Goal: Information Seeking & Learning: Learn about a topic

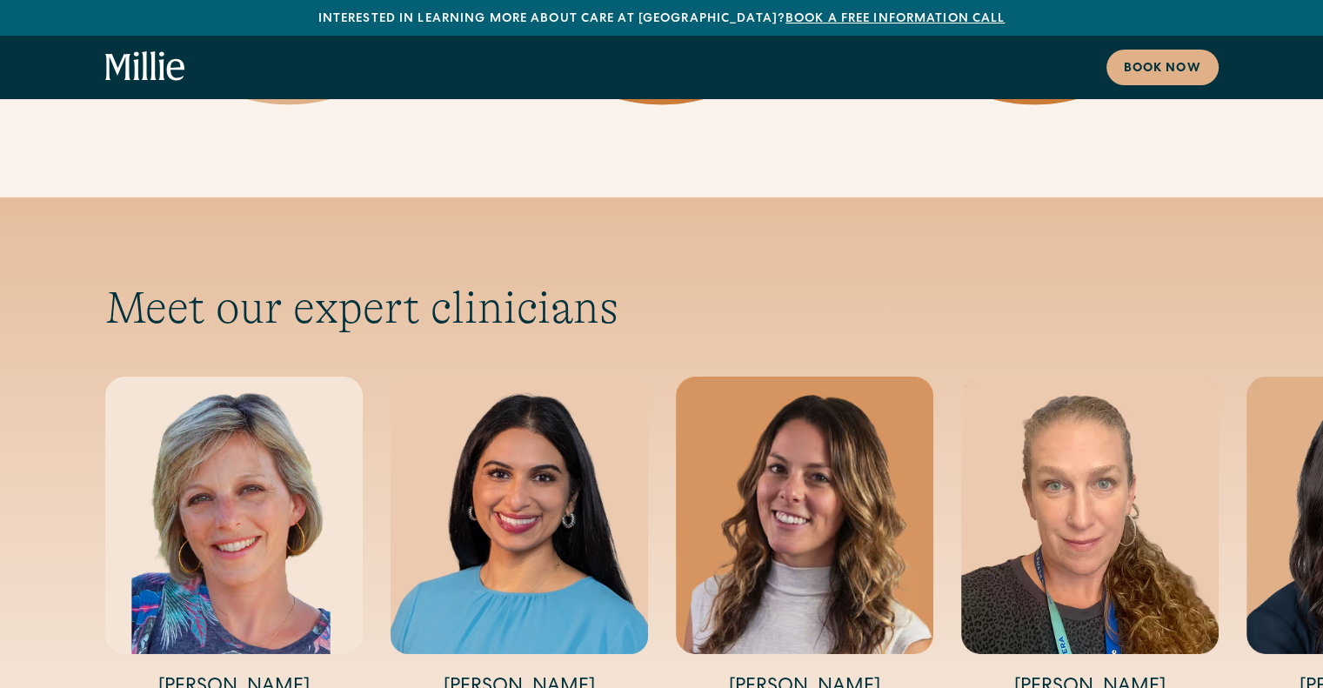
scroll to position [5741, 0]
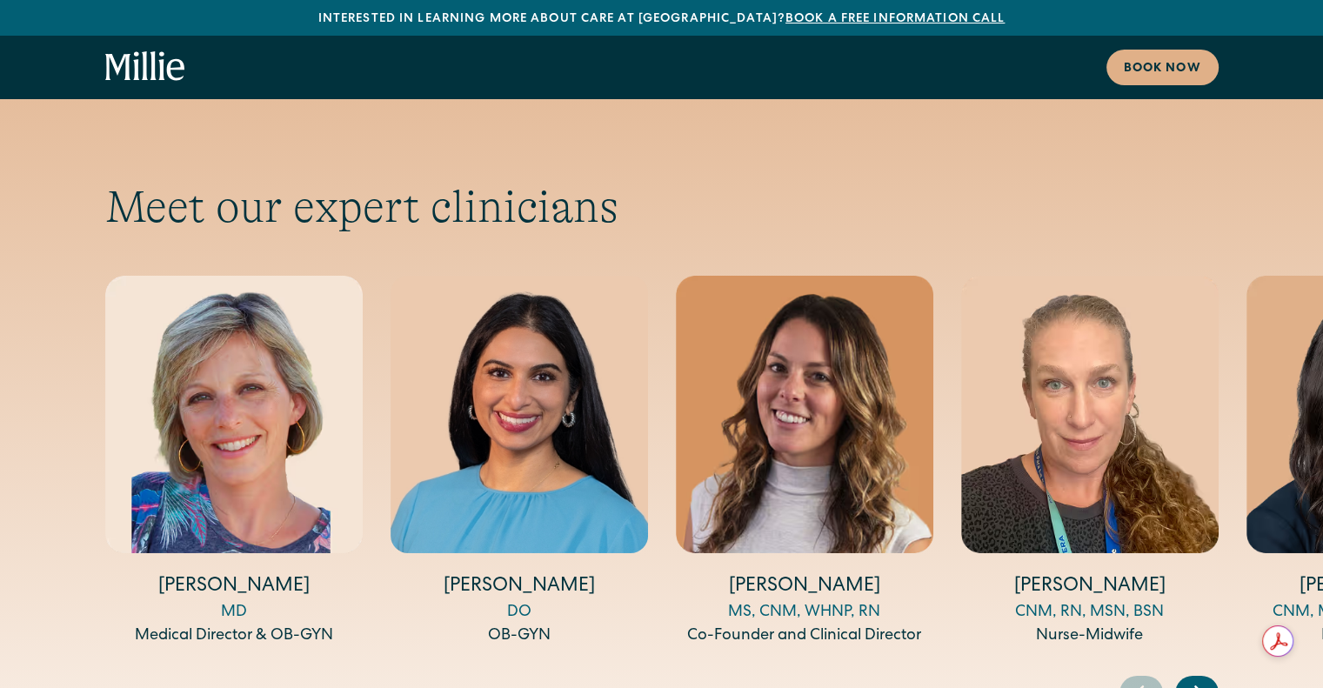
click at [1209, 679] on icon "Next slide" at bounding box center [1198, 692] width 26 height 27
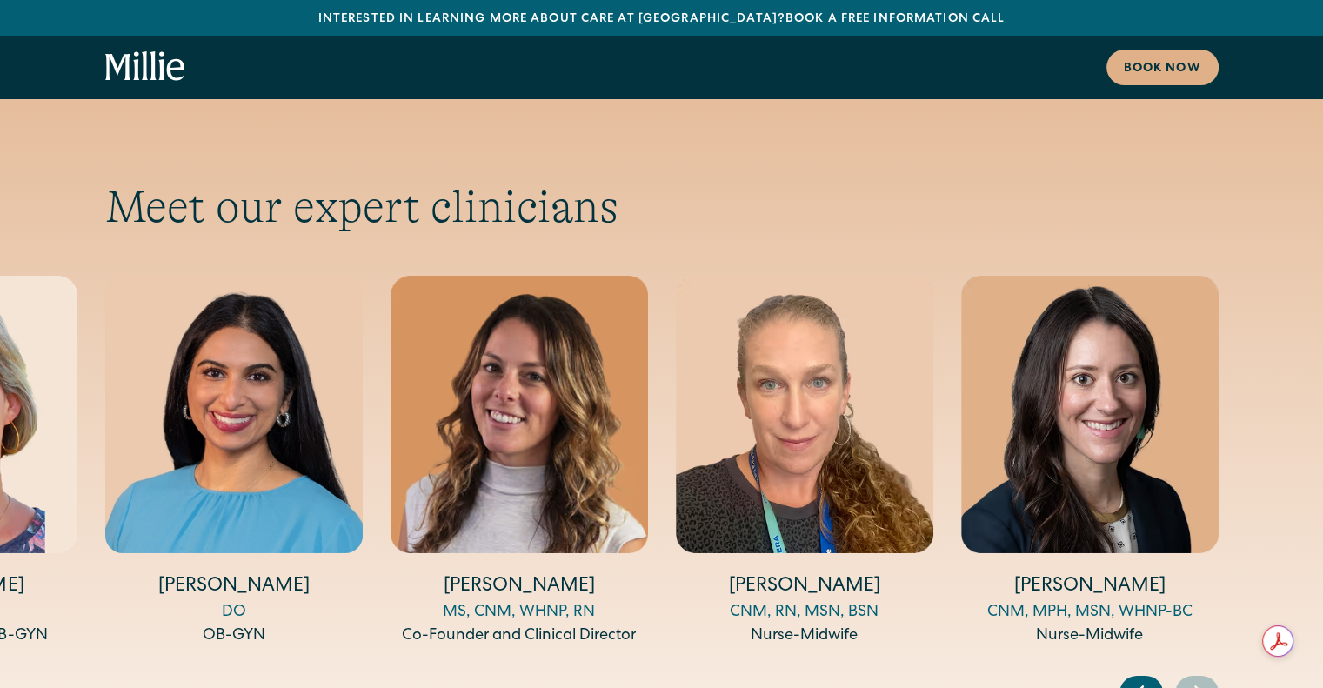
click at [1209, 679] on icon "Next slide" at bounding box center [1198, 692] width 26 height 27
click at [1136, 686] on icon "Previous slide" at bounding box center [1139, 692] width 7 height 13
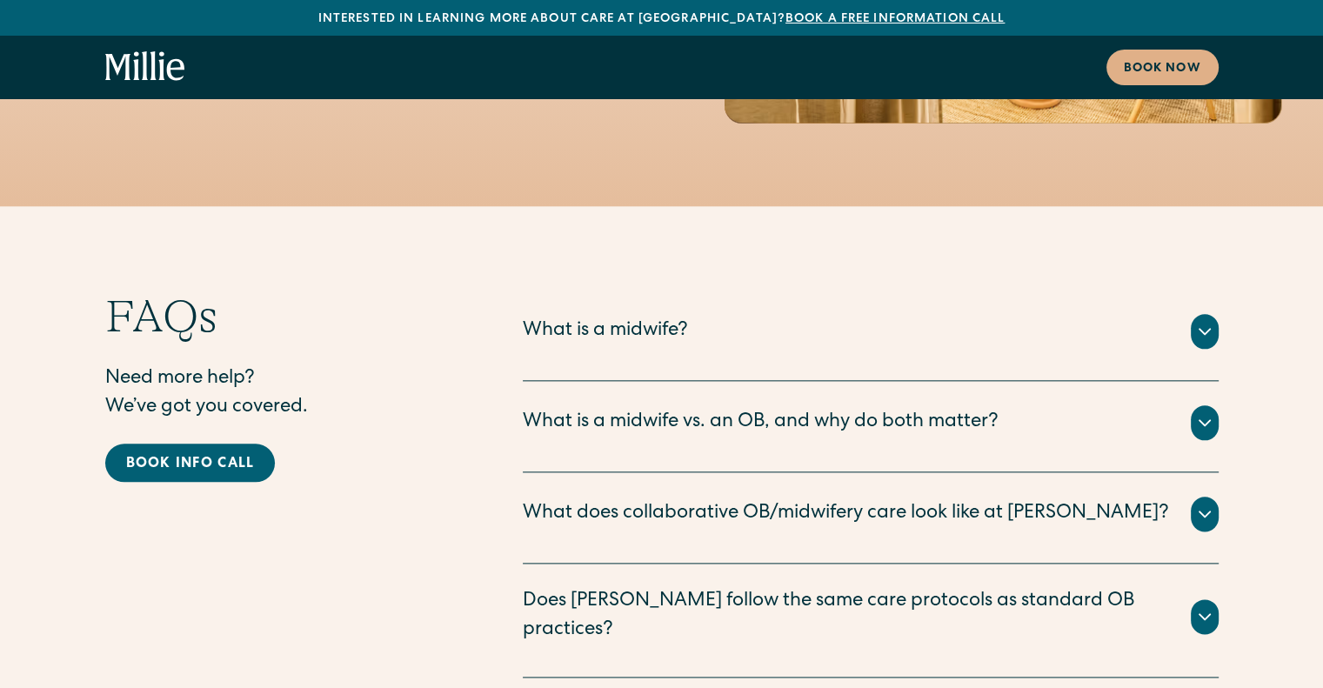
scroll to position [8619, 0]
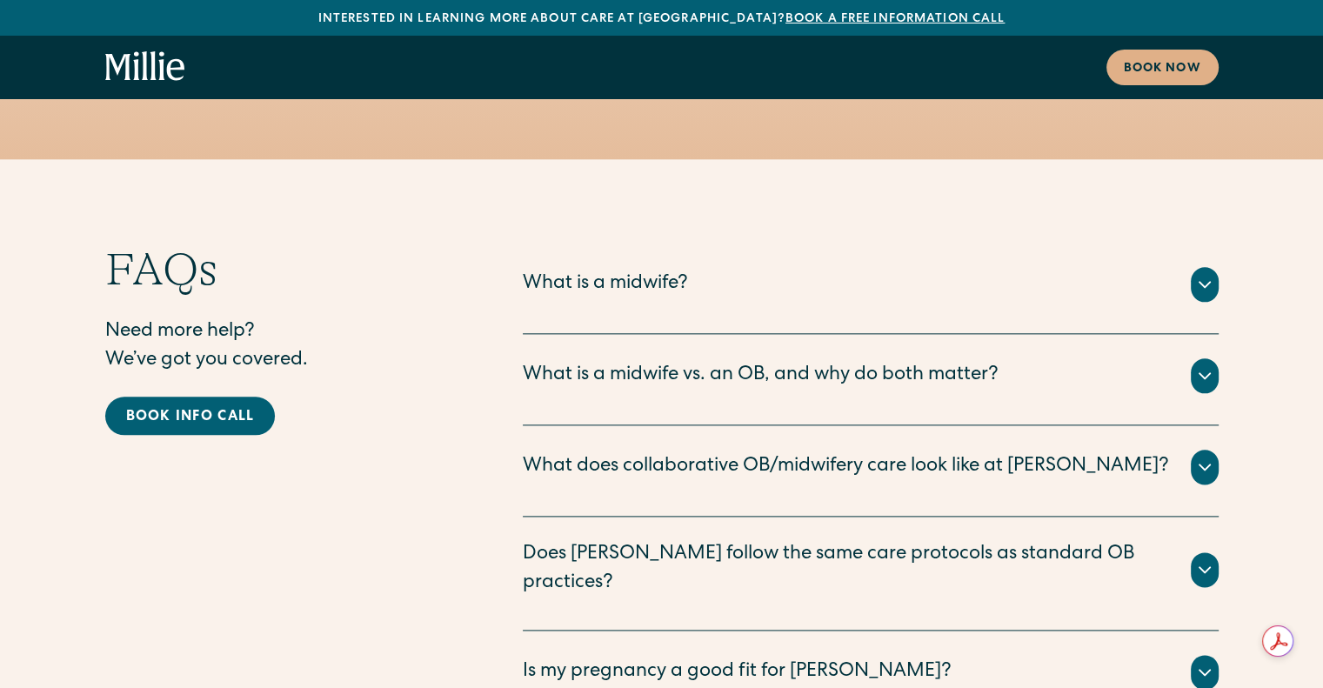
click at [1214, 655] on div at bounding box center [1204, 672] width 28 height 35
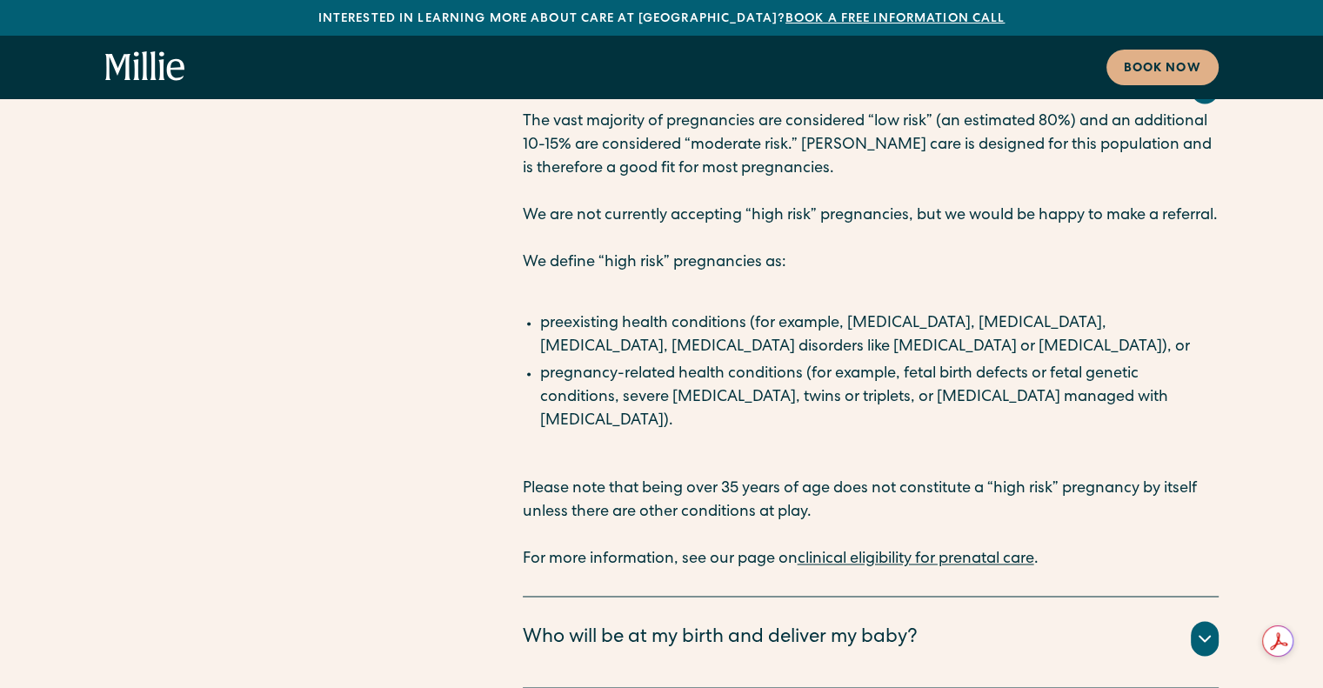
scroll to position [9227, 0]
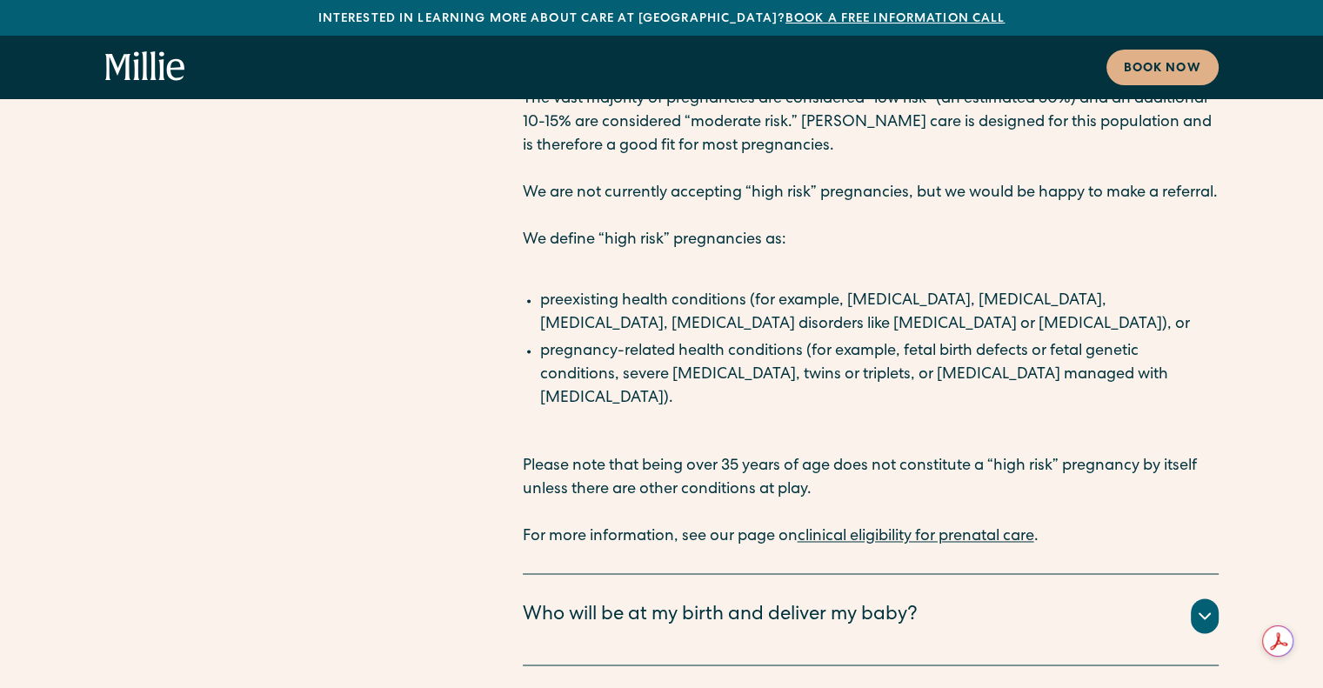
click at [1206, 613] on icon at bounding box center [1204, 615] width 10 height 5
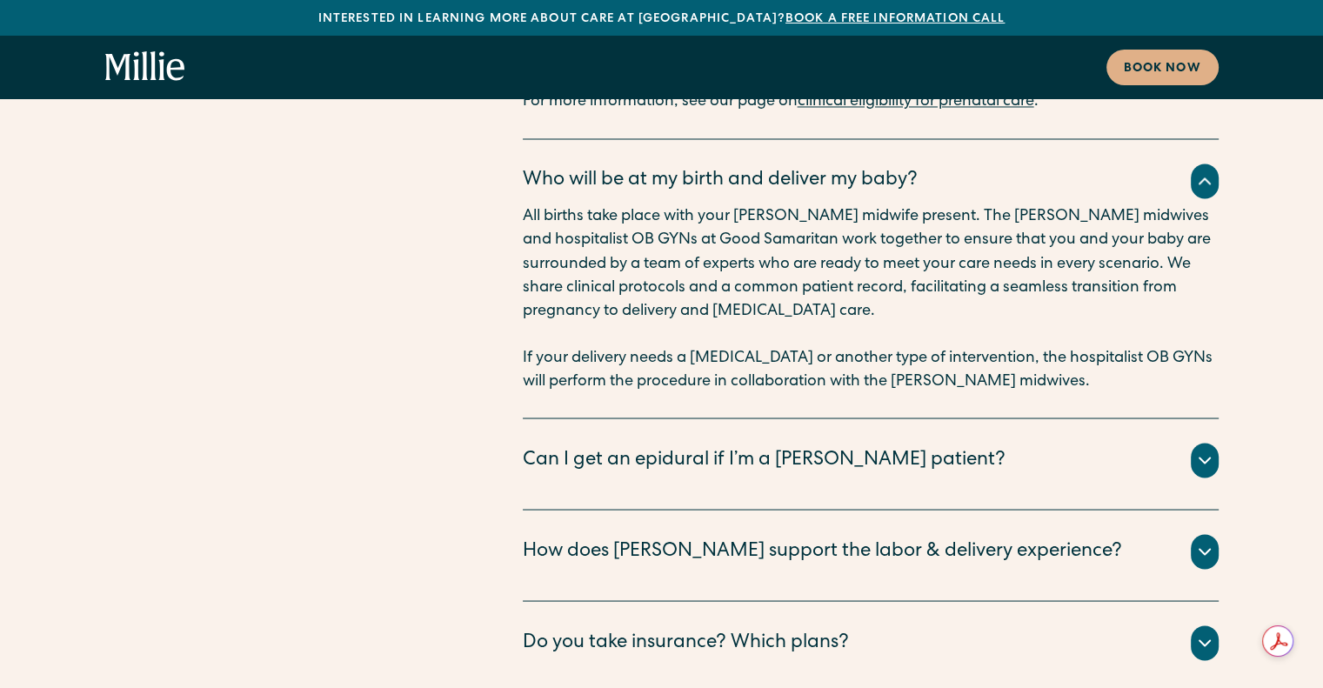
scroll to position [10010, 0]
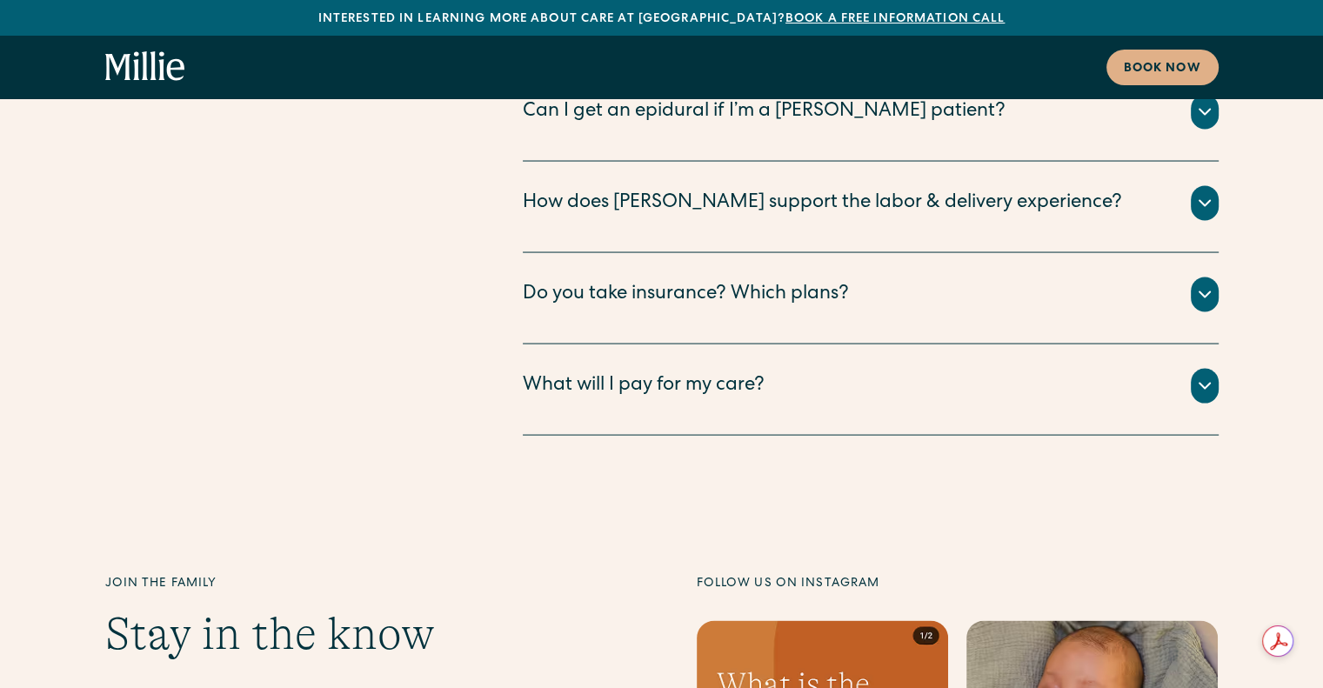
click at [1205, 376] on icon at bounding box center [1204, 386] width 21 height 21
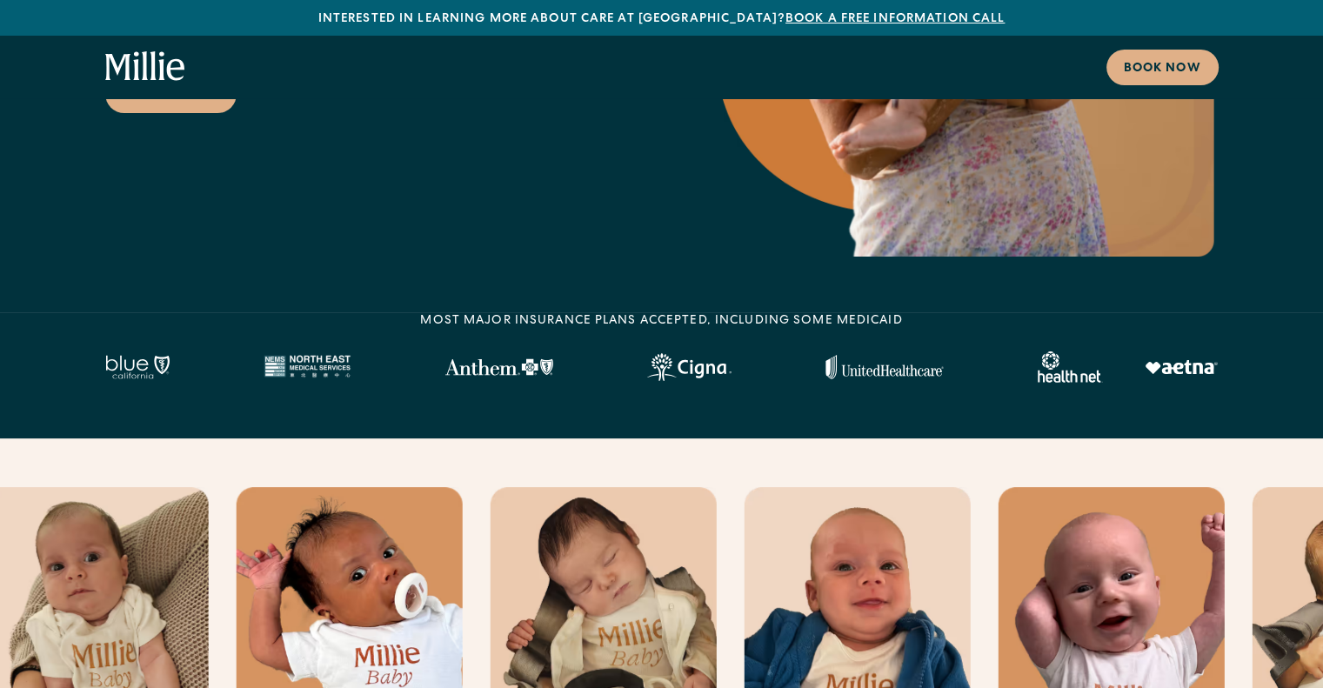
scroll to position [0, 0]
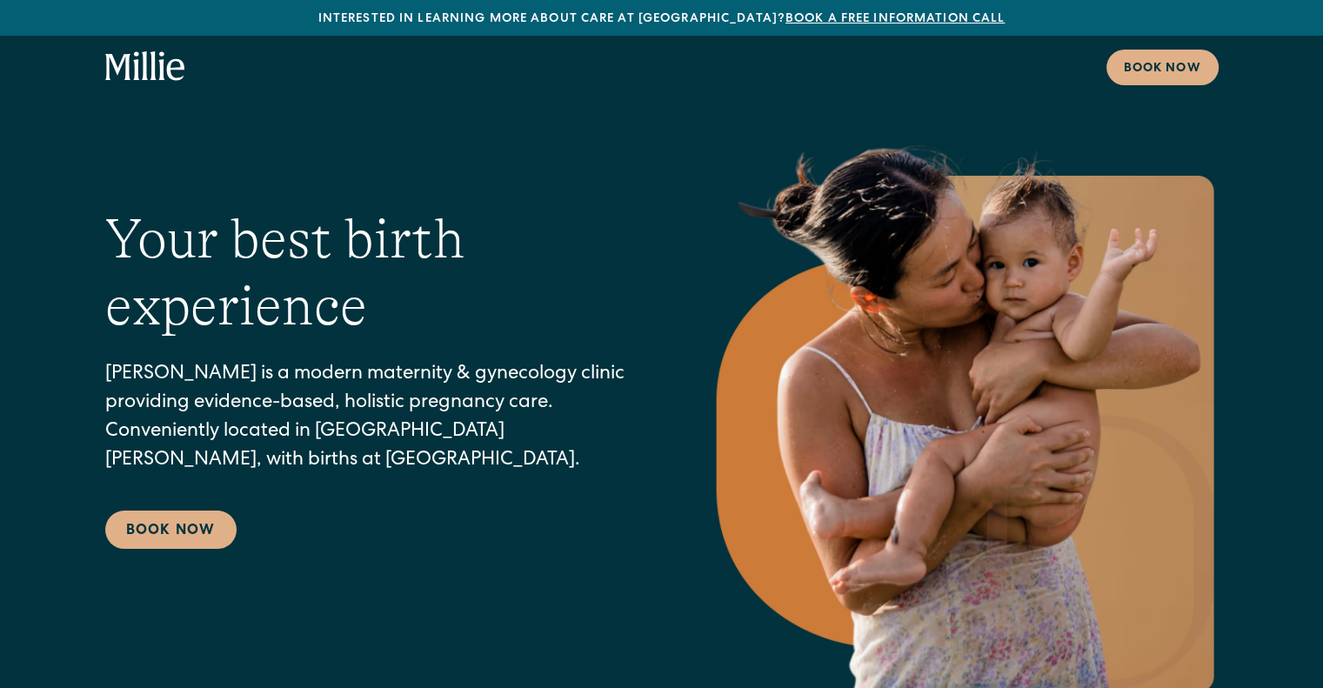
click at [125, 71] on icon "home" at bounding box center [117, 67] width 25 height 26
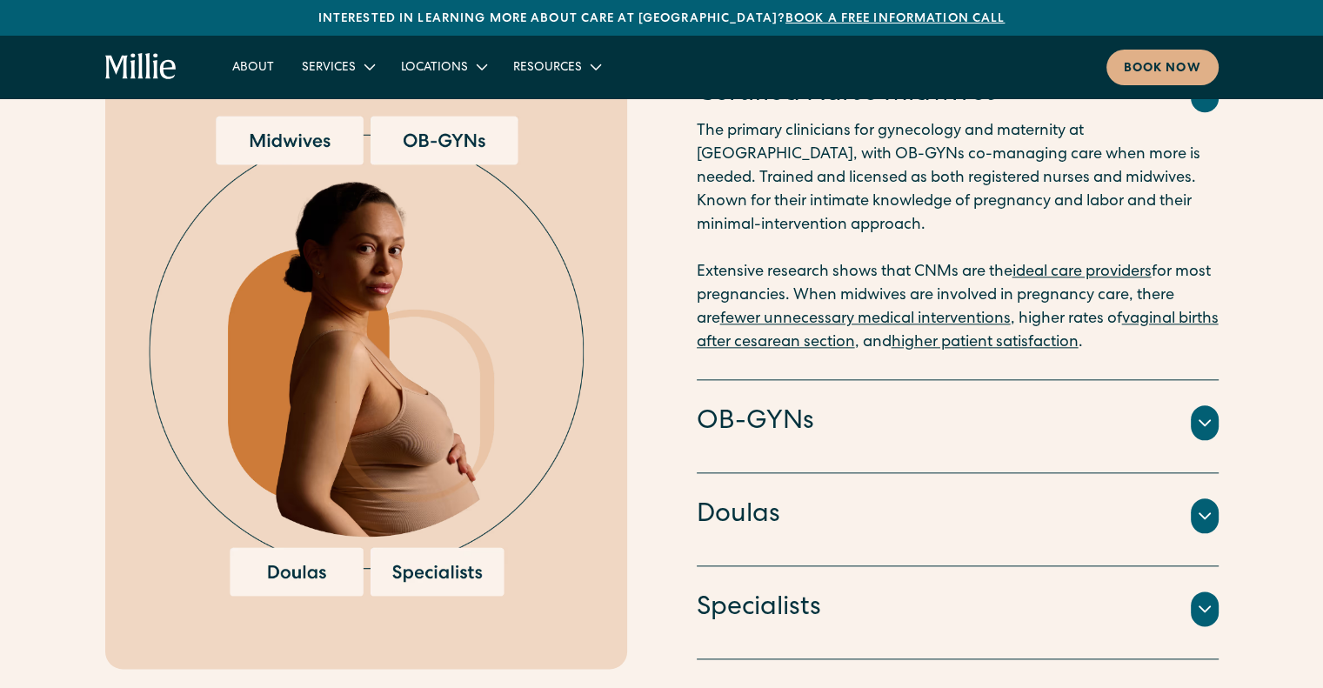
scroll to position [2000, 0]
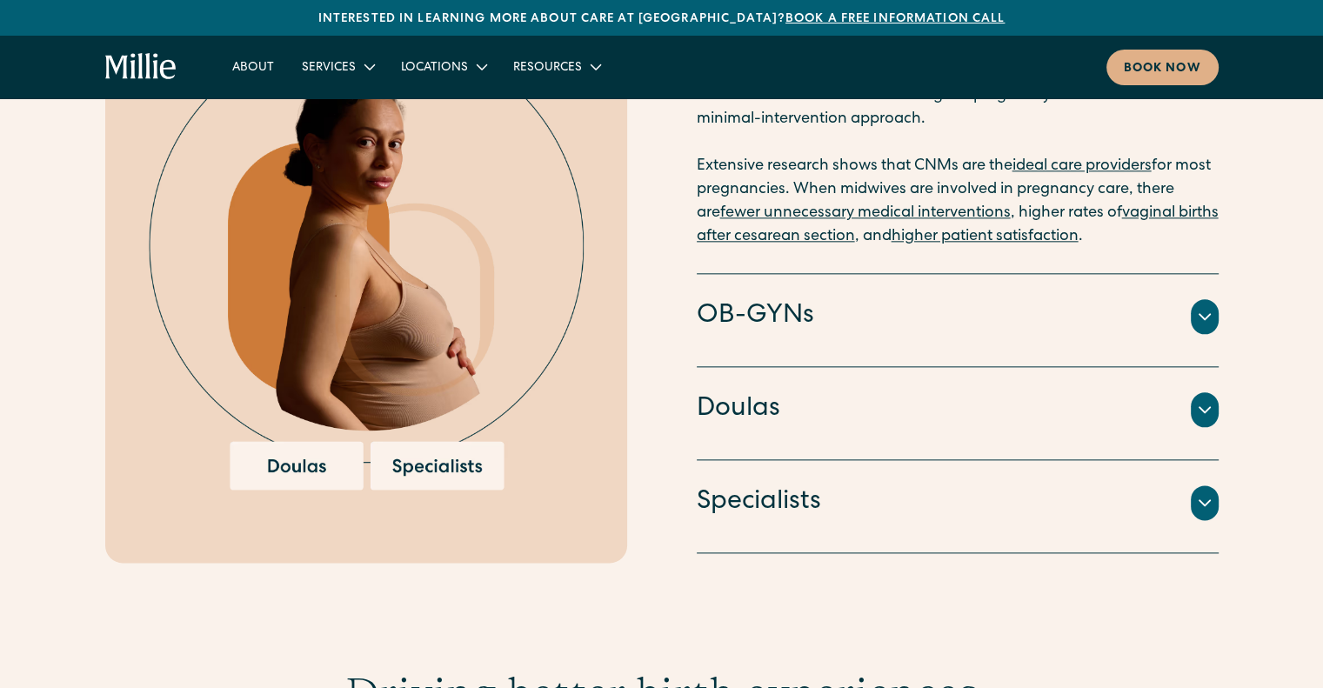
click at [1214, 299] on div at bounding box center [1204, 316] width 28 height 35
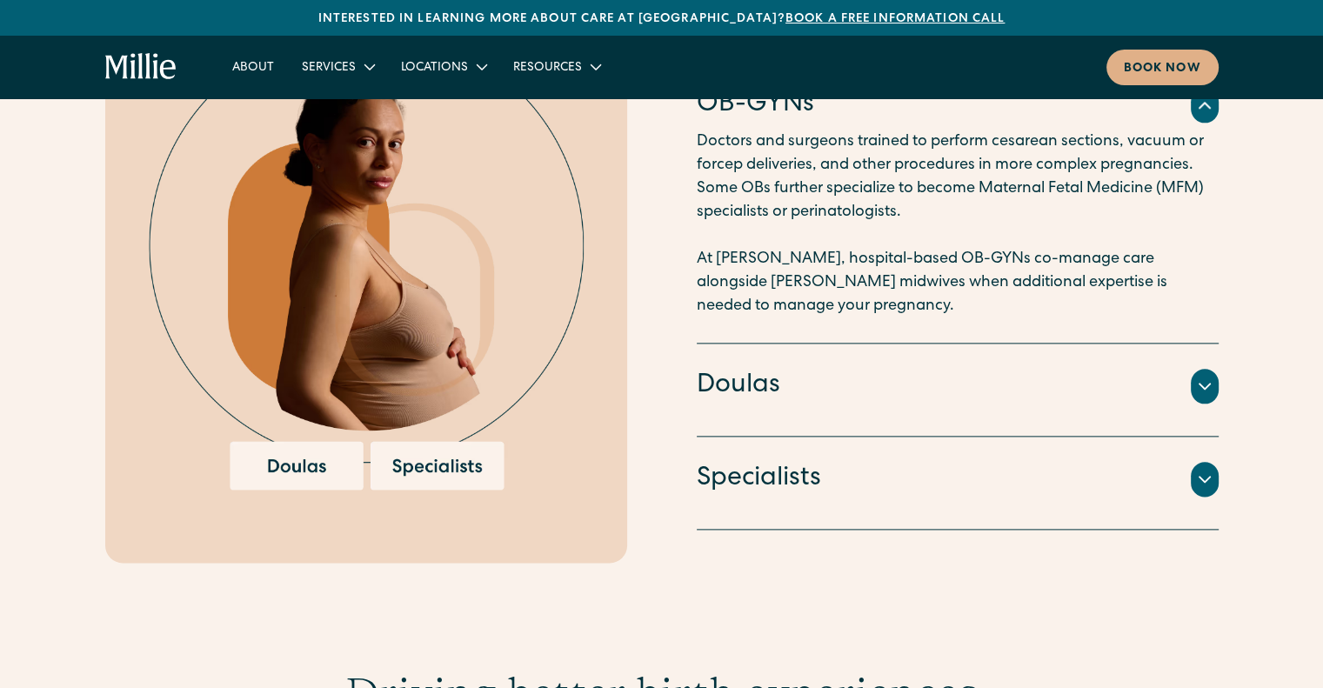
click at [1212, 376] on icon at bounding box center [1204, 386] width 21 height 21
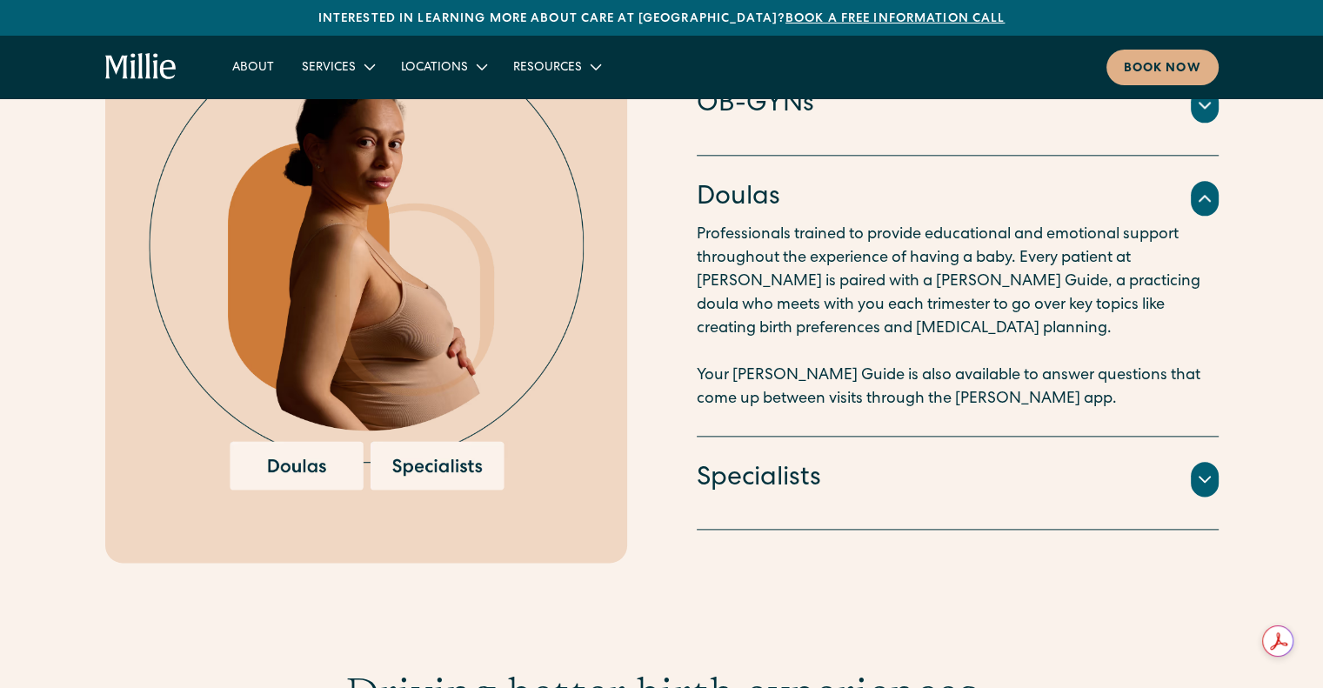
click at [1209, 469] on icon at bounding box center [1204, 479] width 21 height 21
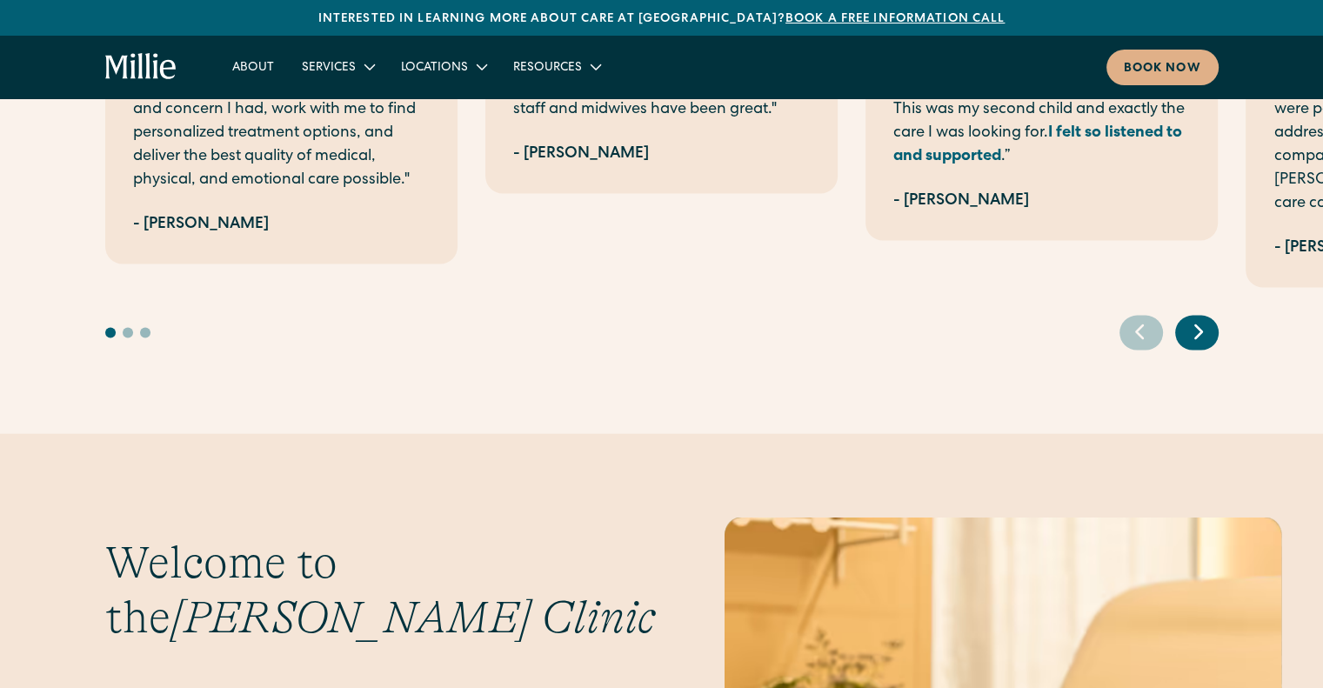
scroll to position [3739, 0]
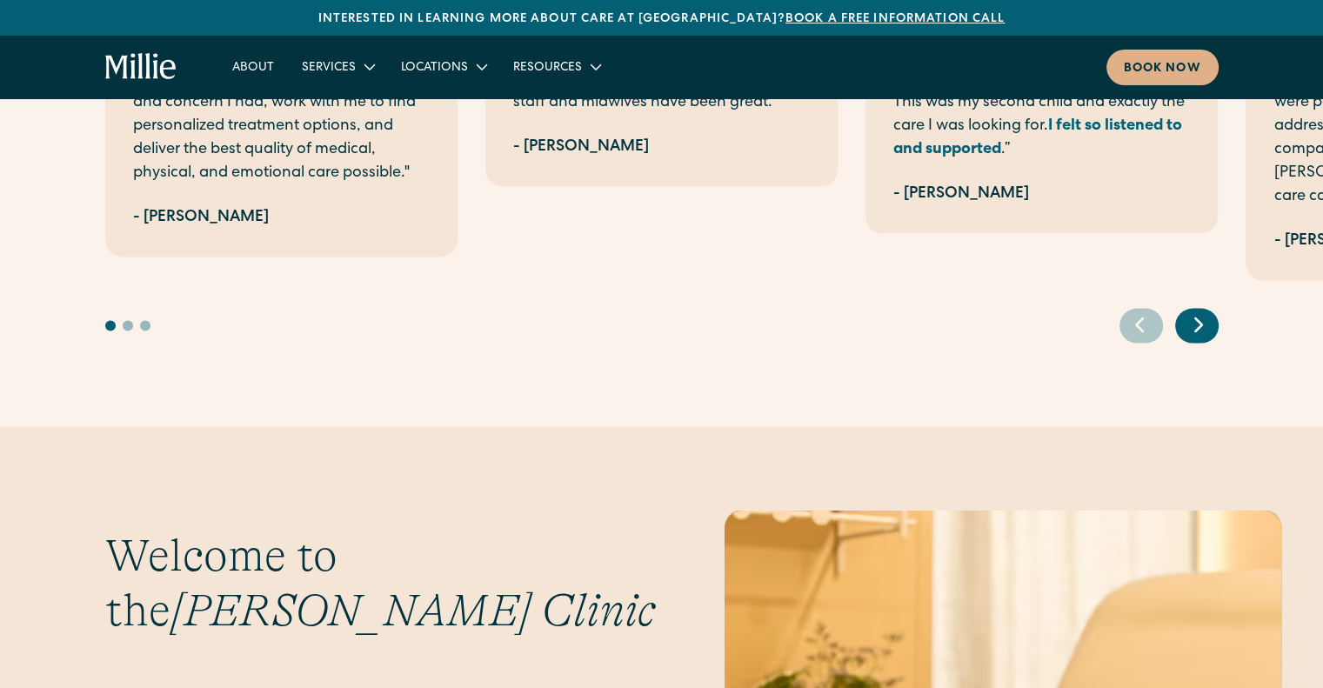
click at [1218, 263] on div ""Five stars are too few to describe my incredible journey at Millie! From the p…" at bounding box center [661, 103] width 1323 height 482
click at [1212, 309] on div "Next slide" at bounding box center [1196, 326] width 43 height 35
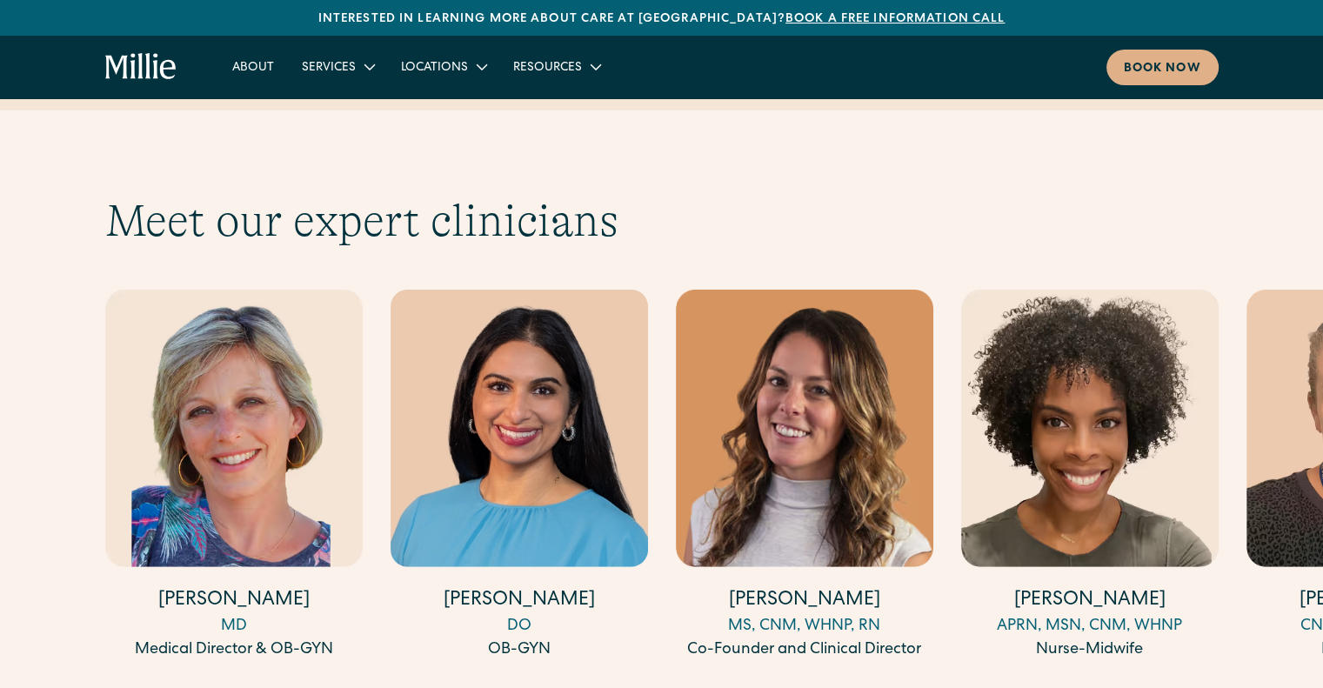
scroll to position [4782, 0]
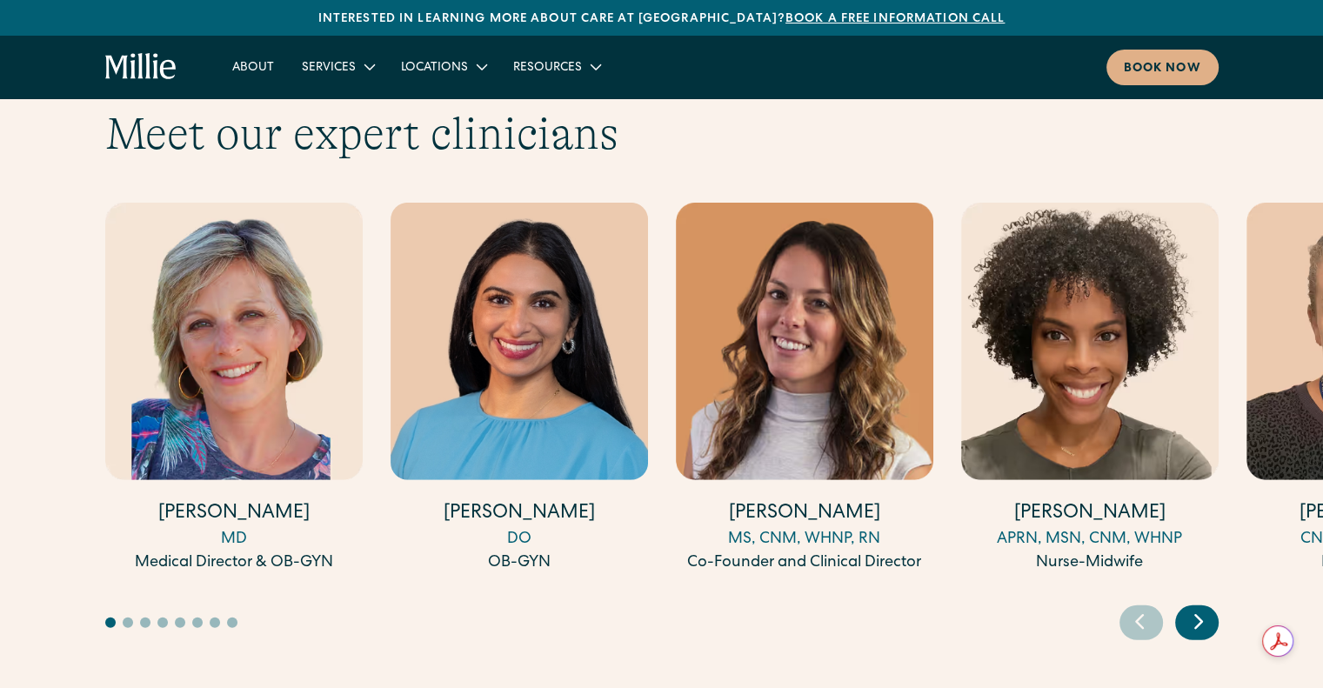
click at [1203, 608] on icon "Next slide" at bounding box center [1198, 621] width 26 height 27
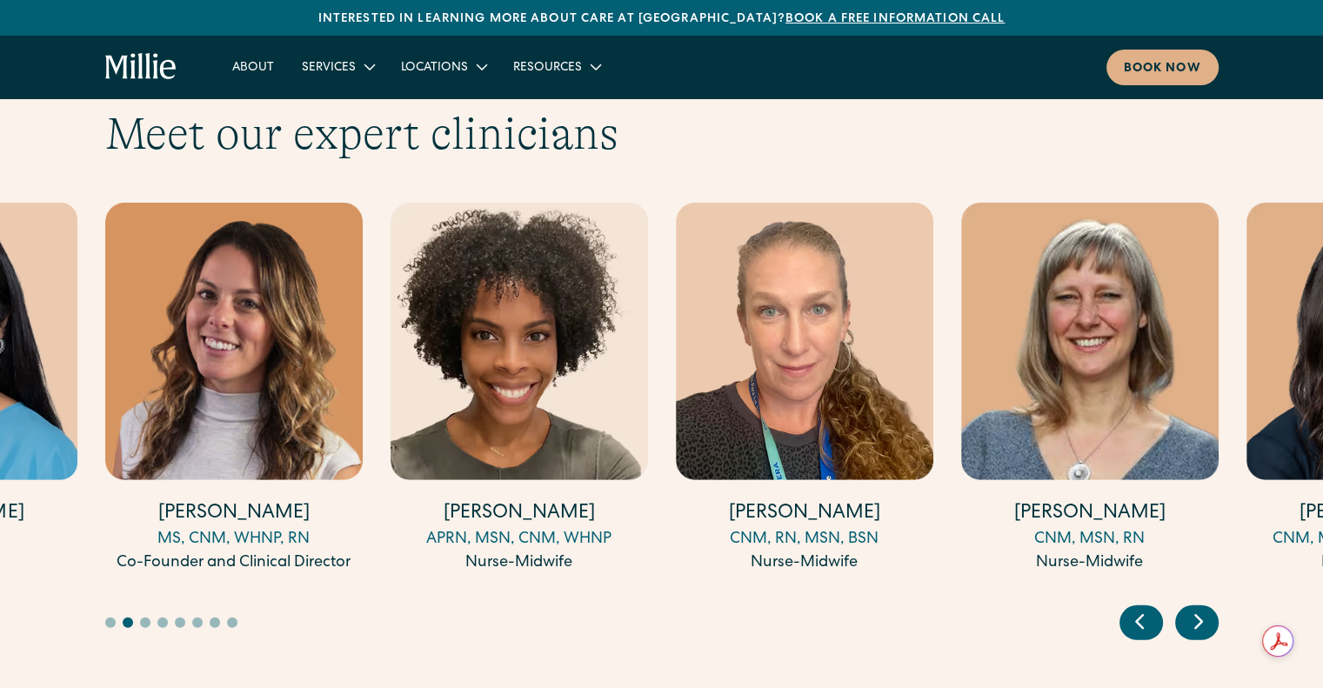
click at [1203, 608] on icon "Next slide" at bounding box center [1198, 621] width 26 height 27
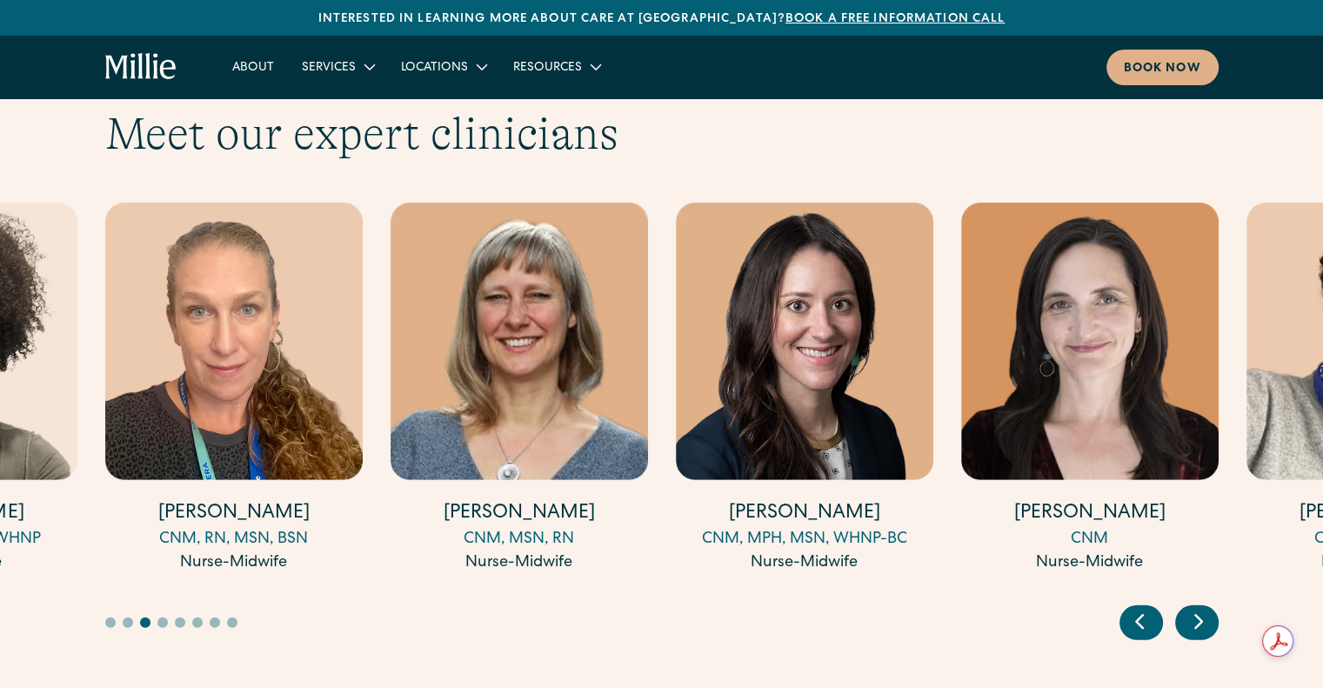
click at [1203, 608] on icon "Next slide" at bounding box center [1198, 621] width 26 height 27
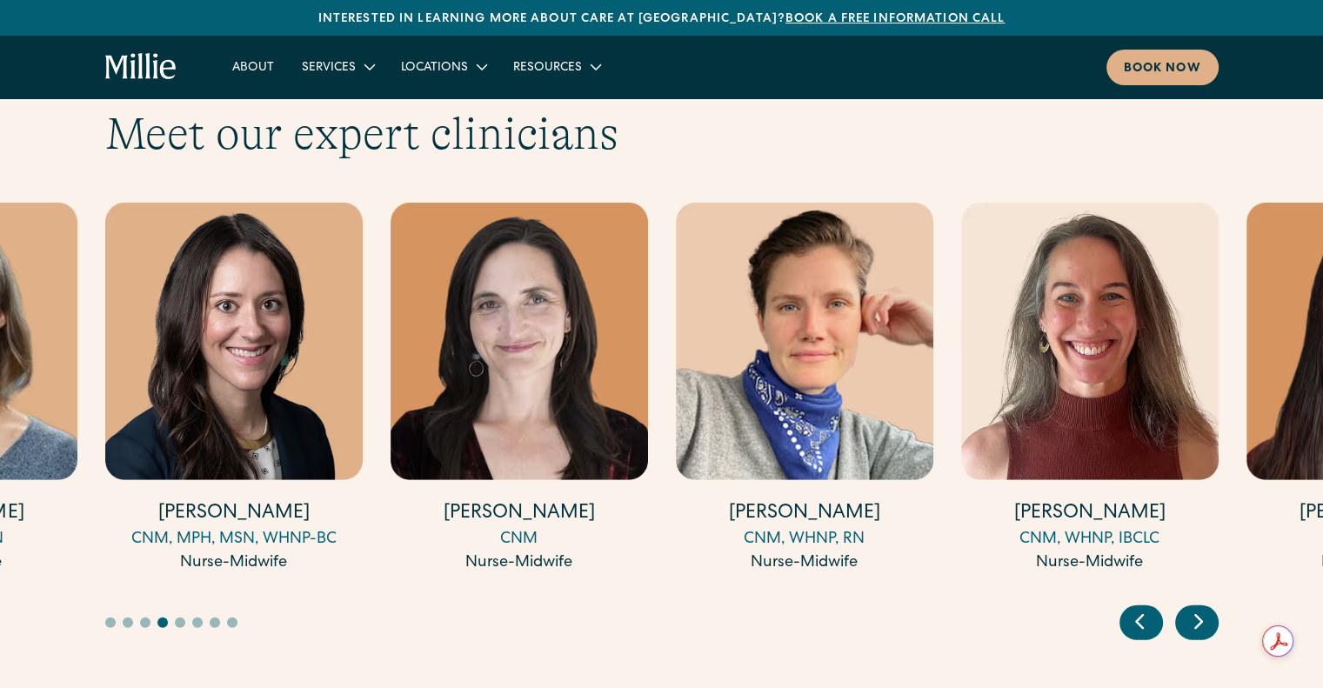
click at [1203, 608] on icon "Next slide" at bounding box center [1198, 621] width 26 height 27
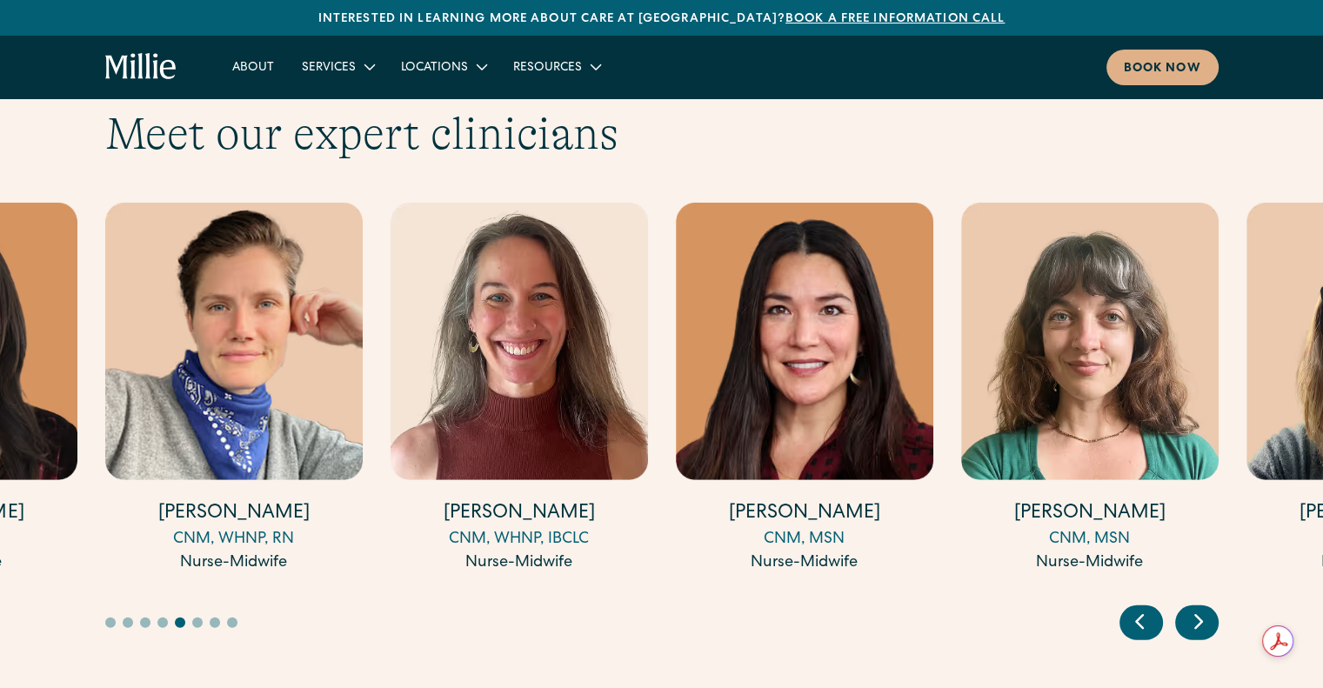
click at [1203, 608] on icon "Next slide" at bounding box center [1198, 621] width 26 height 27
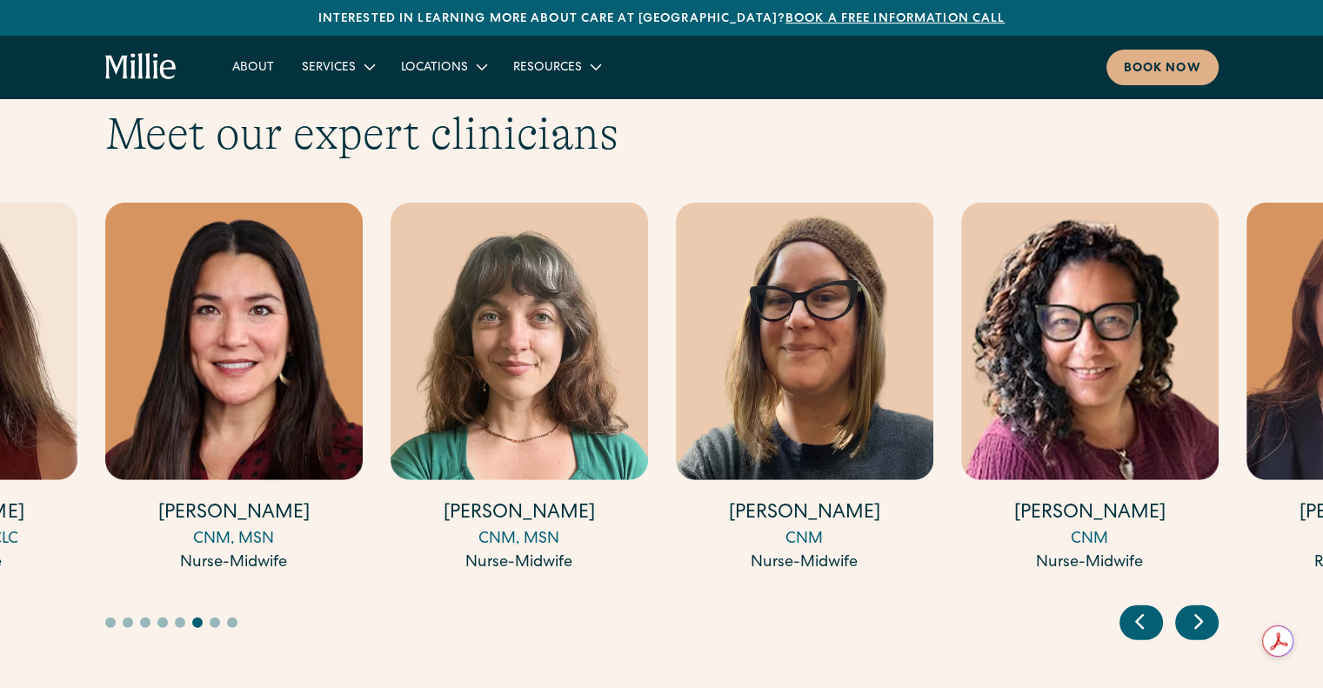
click at [1203, 608] on icon "Next slide" at bounding box center [1198, 621] width 26 height 27
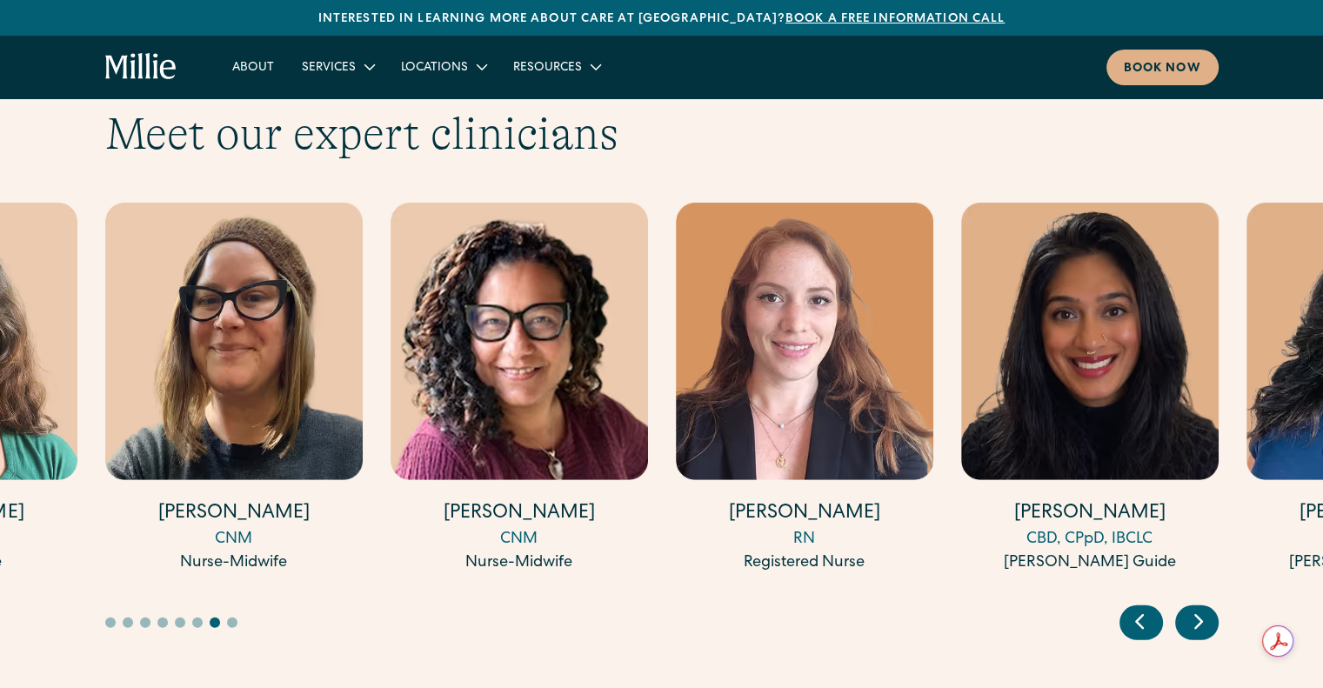
click at [1203, 608] on icon "Next slide" at bounding box center [1198, 621] width 26 height 27
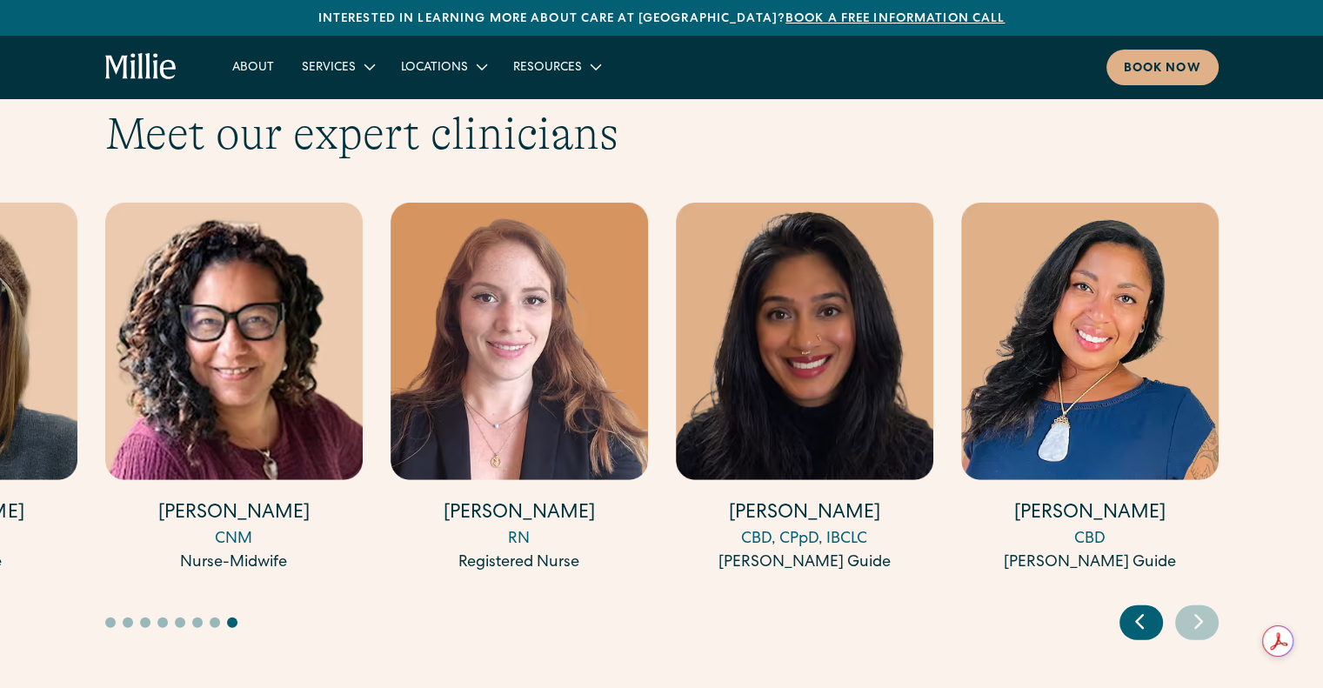
click at [1203, 608] on icon "Next slide" at bounding box center [1198, 621] width 26 height 27
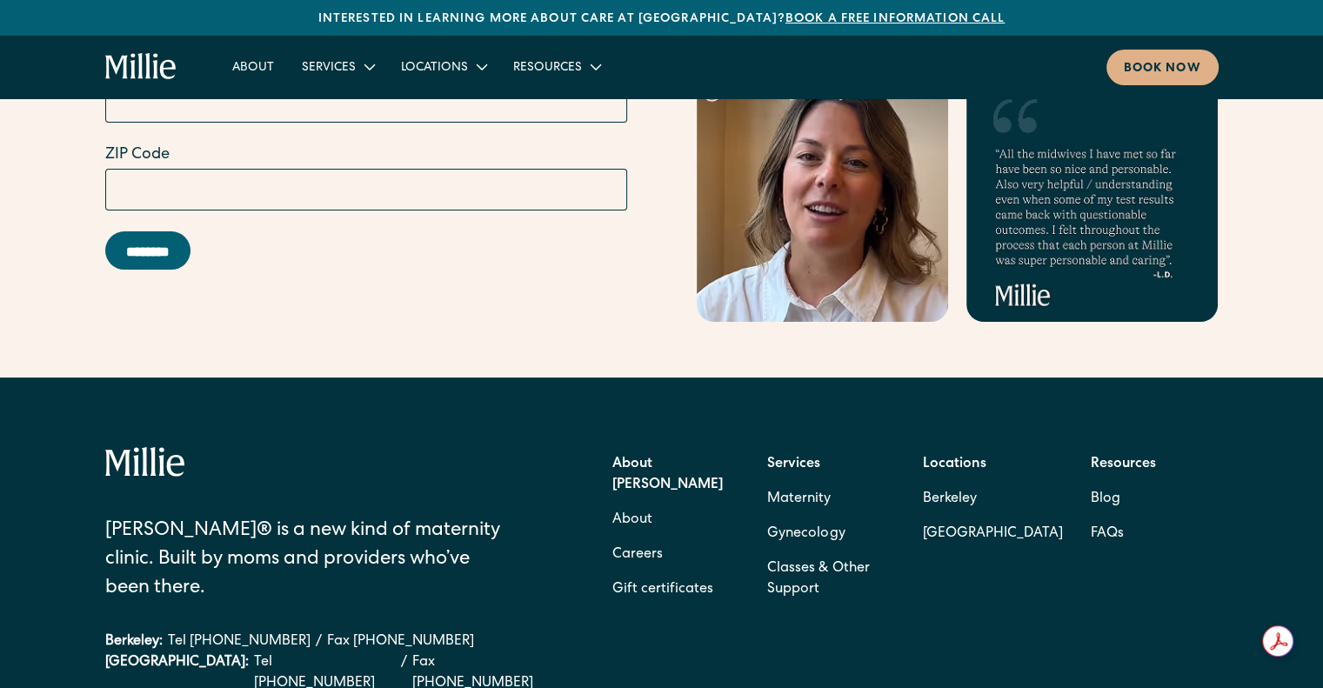
scroll to position [6956, 0]
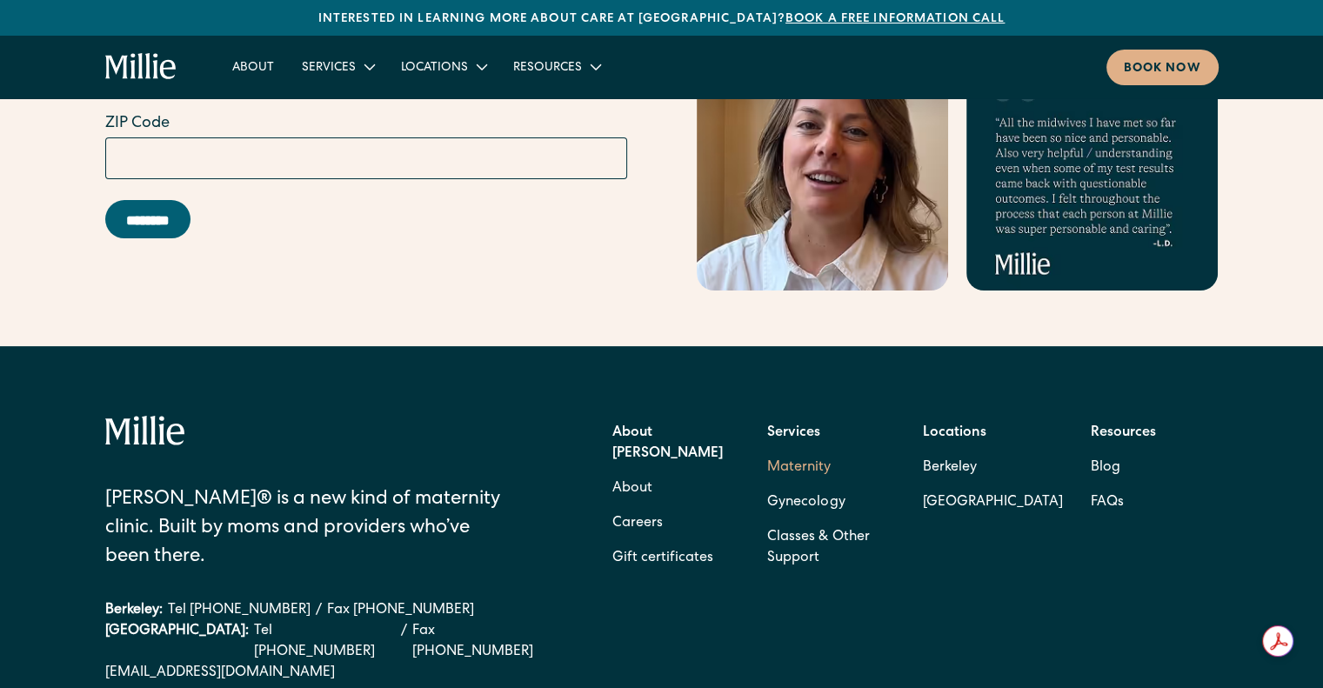
click at [821, 450] on link "Maternity" at bounding box center [798, 467] width 63 height 35
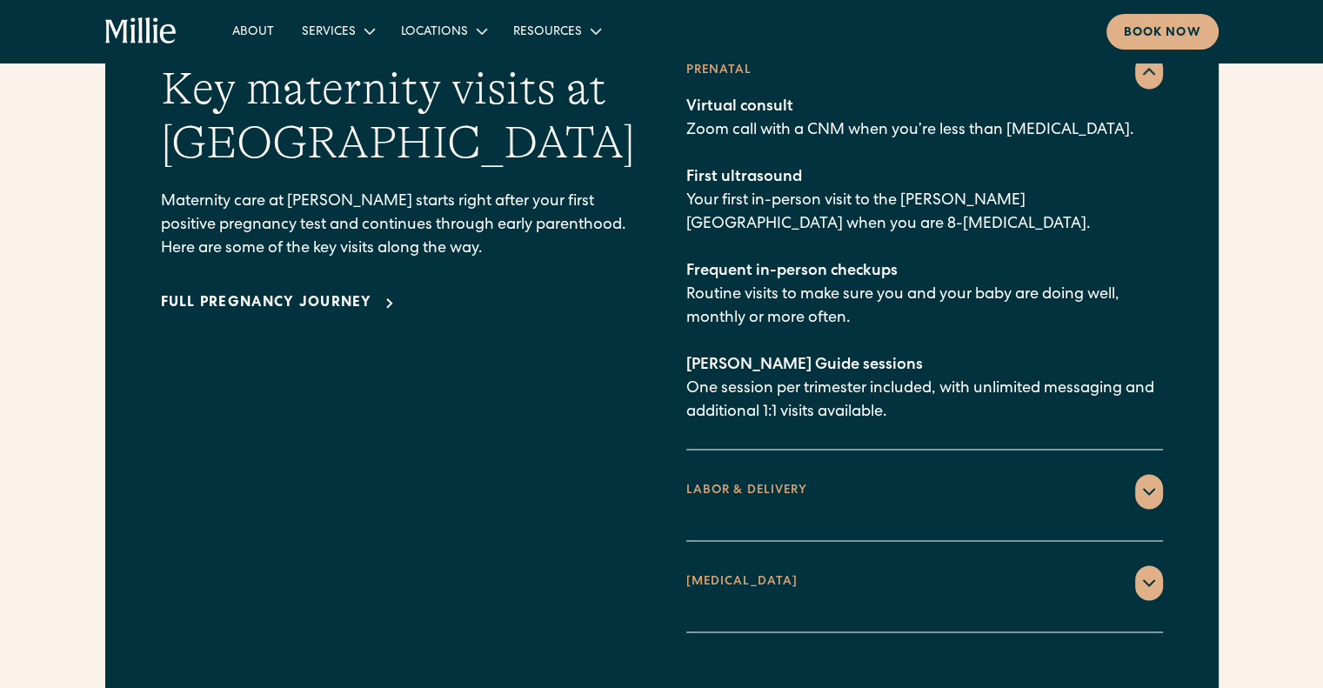
scroll to position [2609, 0]
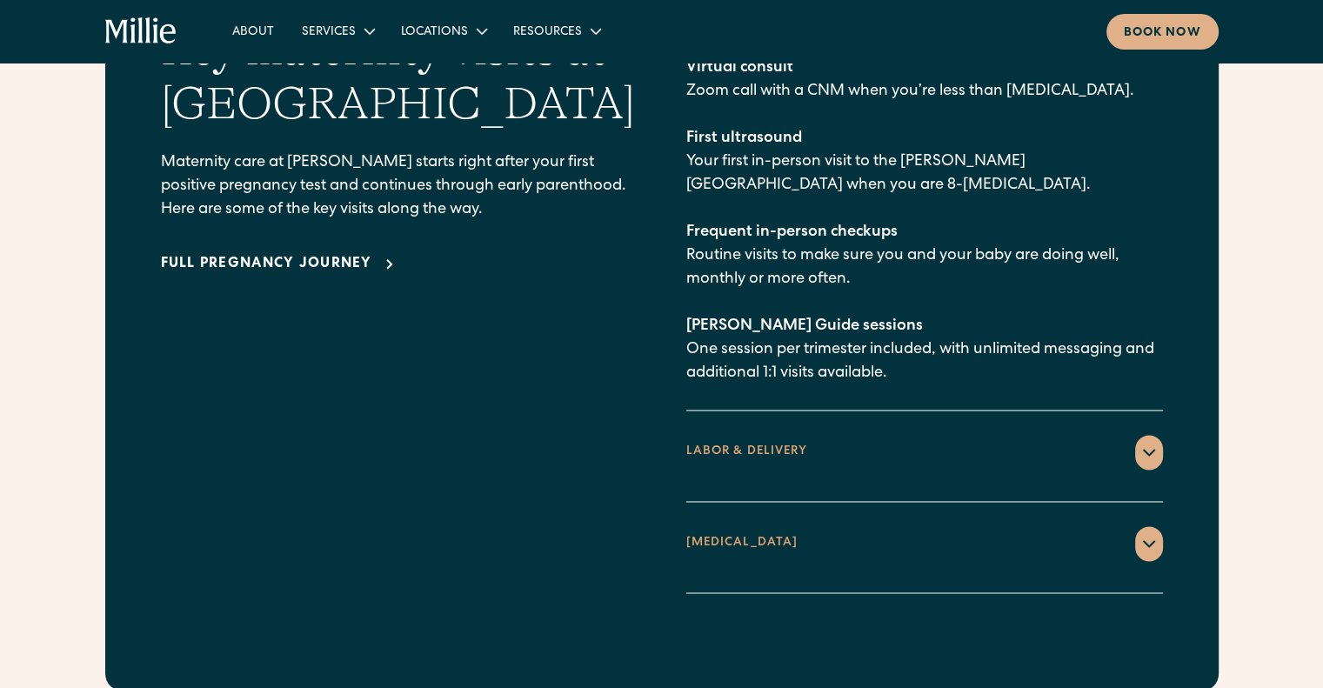
click at [1148, 442] on icon at bounding box center [1148, 452] width 21 height 21
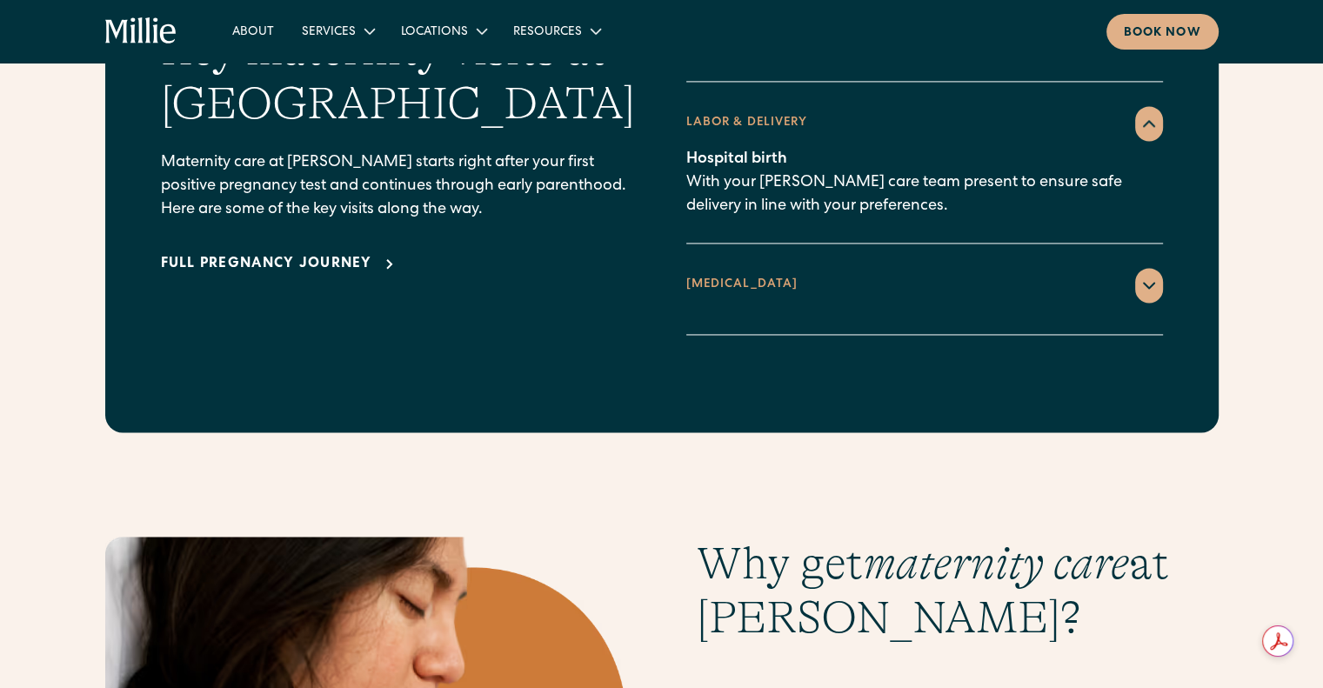
click at [1156, 275] on icon at bounding box center [1148, 285] width 21 height 21
